Goal: Task Accomplishment & Management: Use online tool/utility

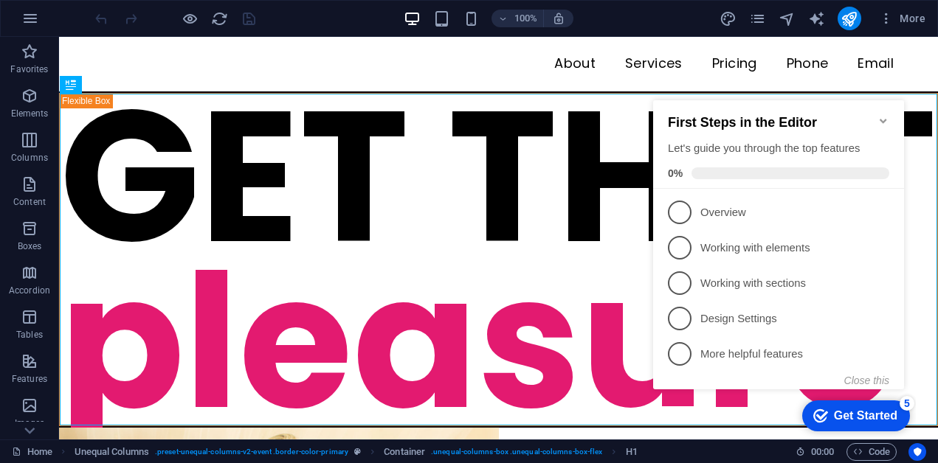
click at [882, 119] on icon "Minimize checklist" at bounding box center [882, 121] width 7 height 4
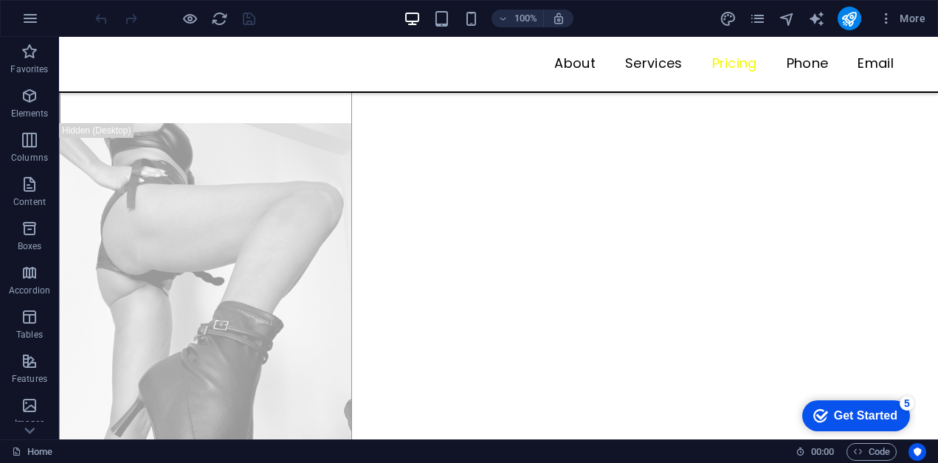
scroll to position [3786, 0]
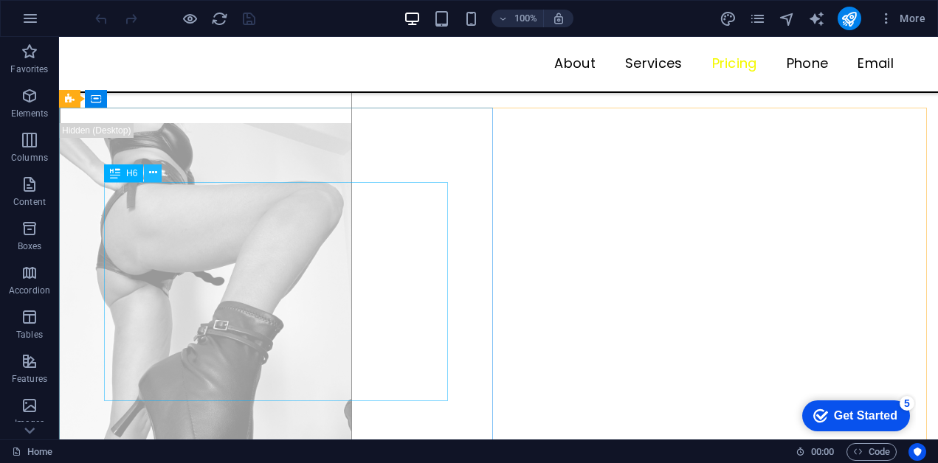
click at [154, 175] on icon at bounding box center [153, 172] width 8 height 15
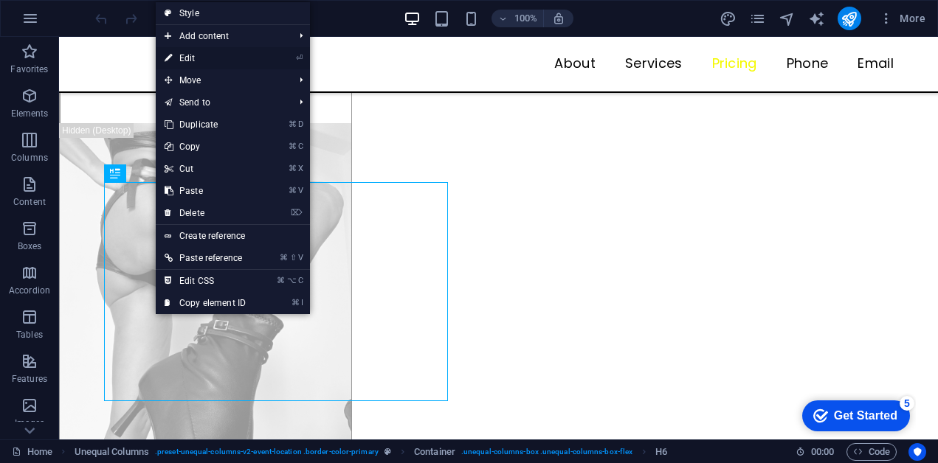
click at [191, 60] on link "⏎ Edit" at bounding box center [205, 58] width 99 height 22
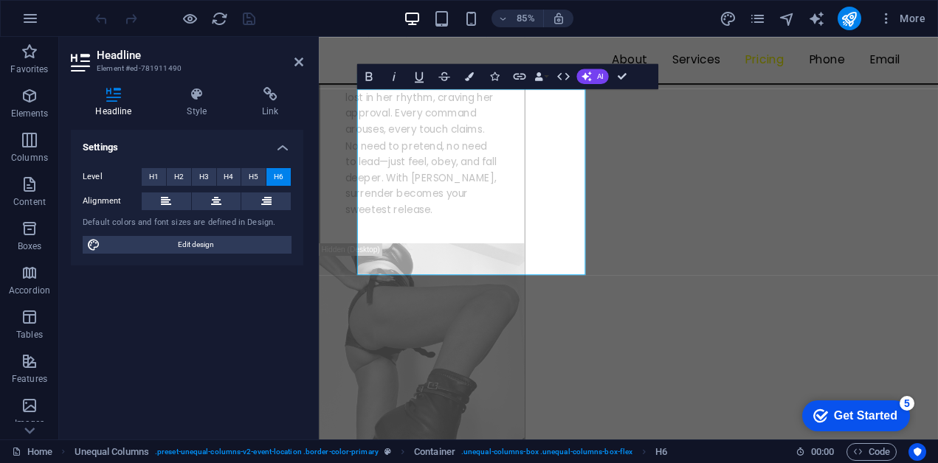
scroll to position [3615, 0]
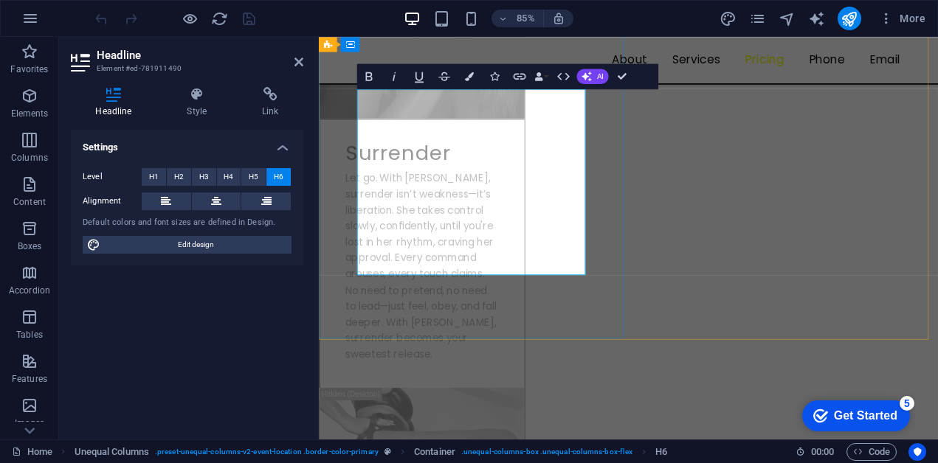
drag, startPoint x: 366, startPoint y: 148, endPoint x: 559, endPoint y: 202, distance: 200.9
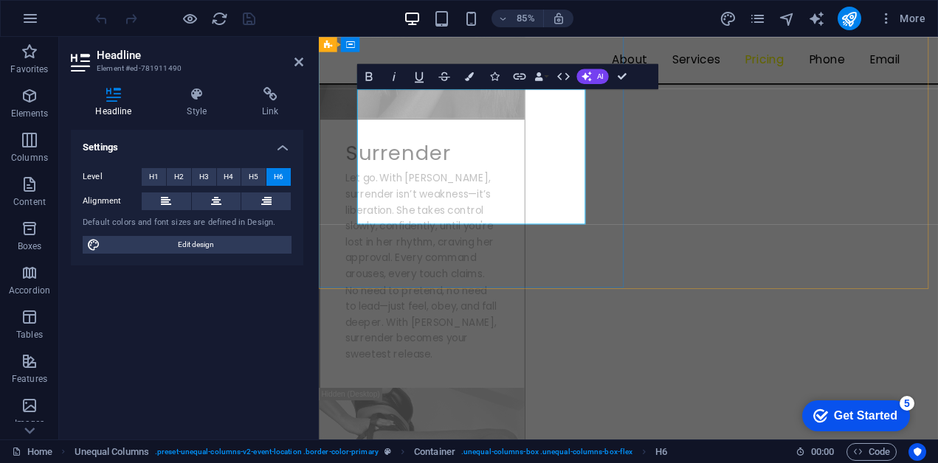
drag, startPoint x: 620, startPoint y: 71, endPoint x: 559, endPoint y: 51, distance: 63.7
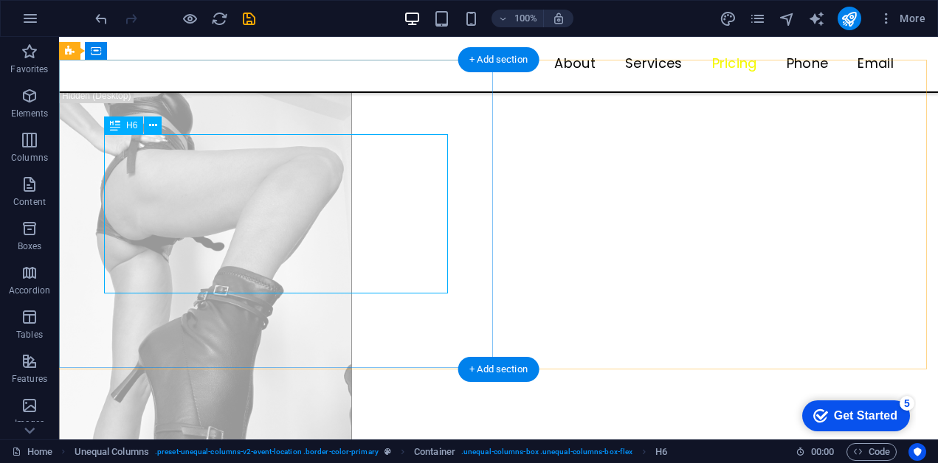
scroll to position [3743, 0]
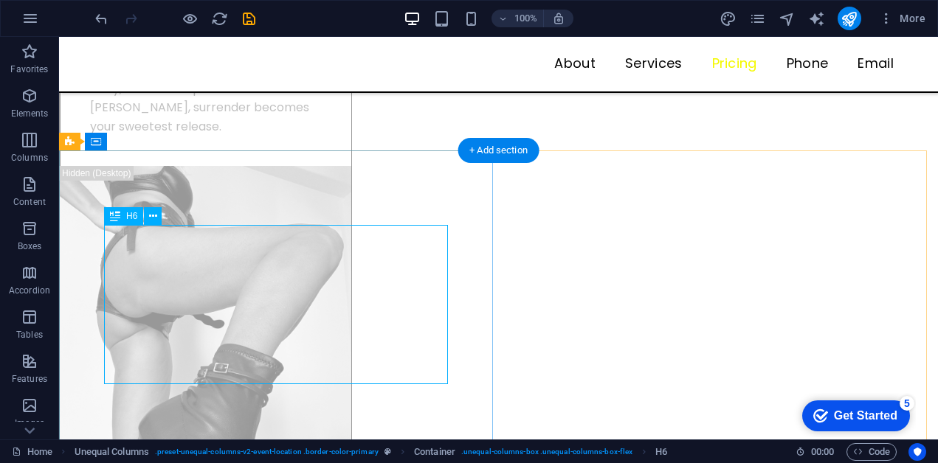
click at [155, 219] on icon at bounding box center [153, 216] width 8 height 15
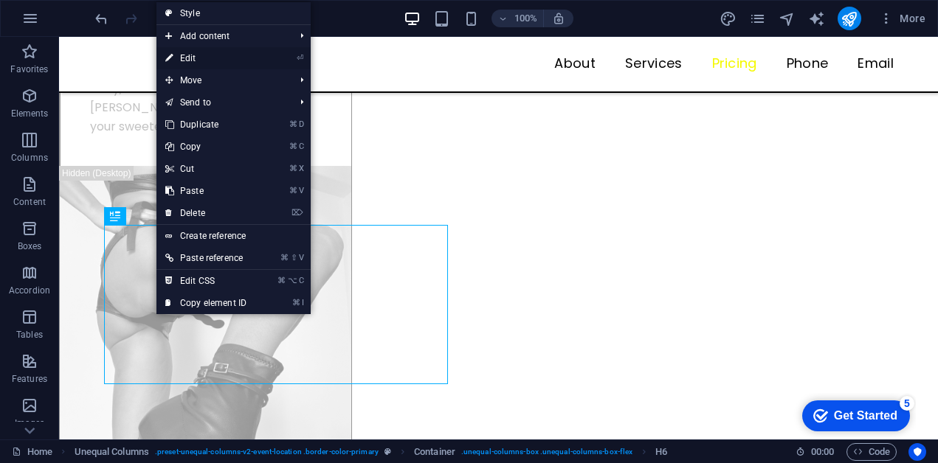
click at [215, 62] on link "⏎ Edit" at bounding box center [205, 58] width 99 height 22
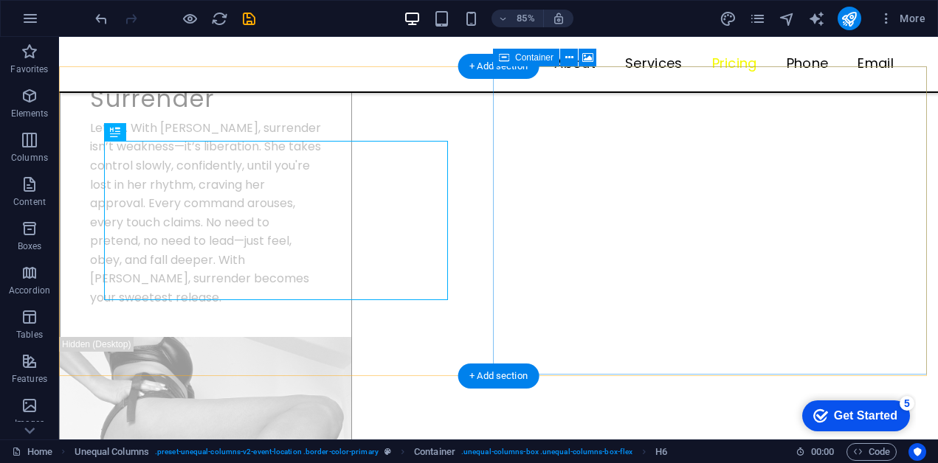
scroll to position [3827, 0]
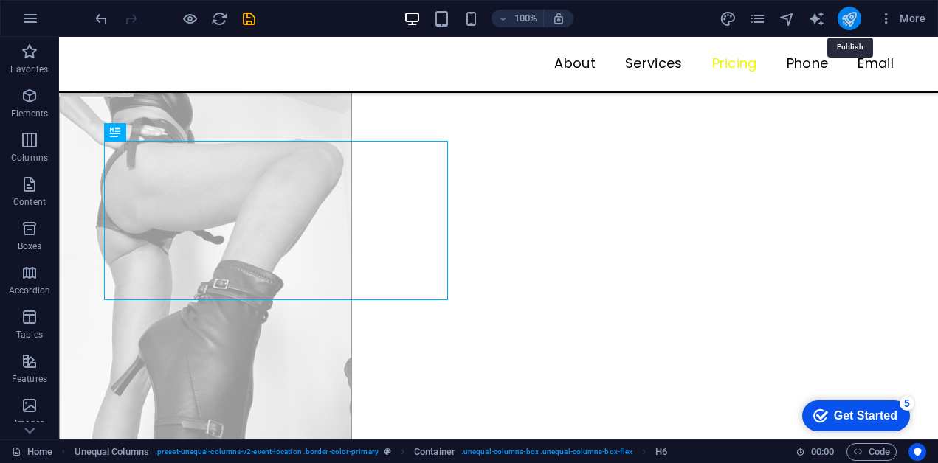
click at [848, 22] on icon "publish" at bounding box center [848, 18] width 17 height 17
